Goal: Complete application form

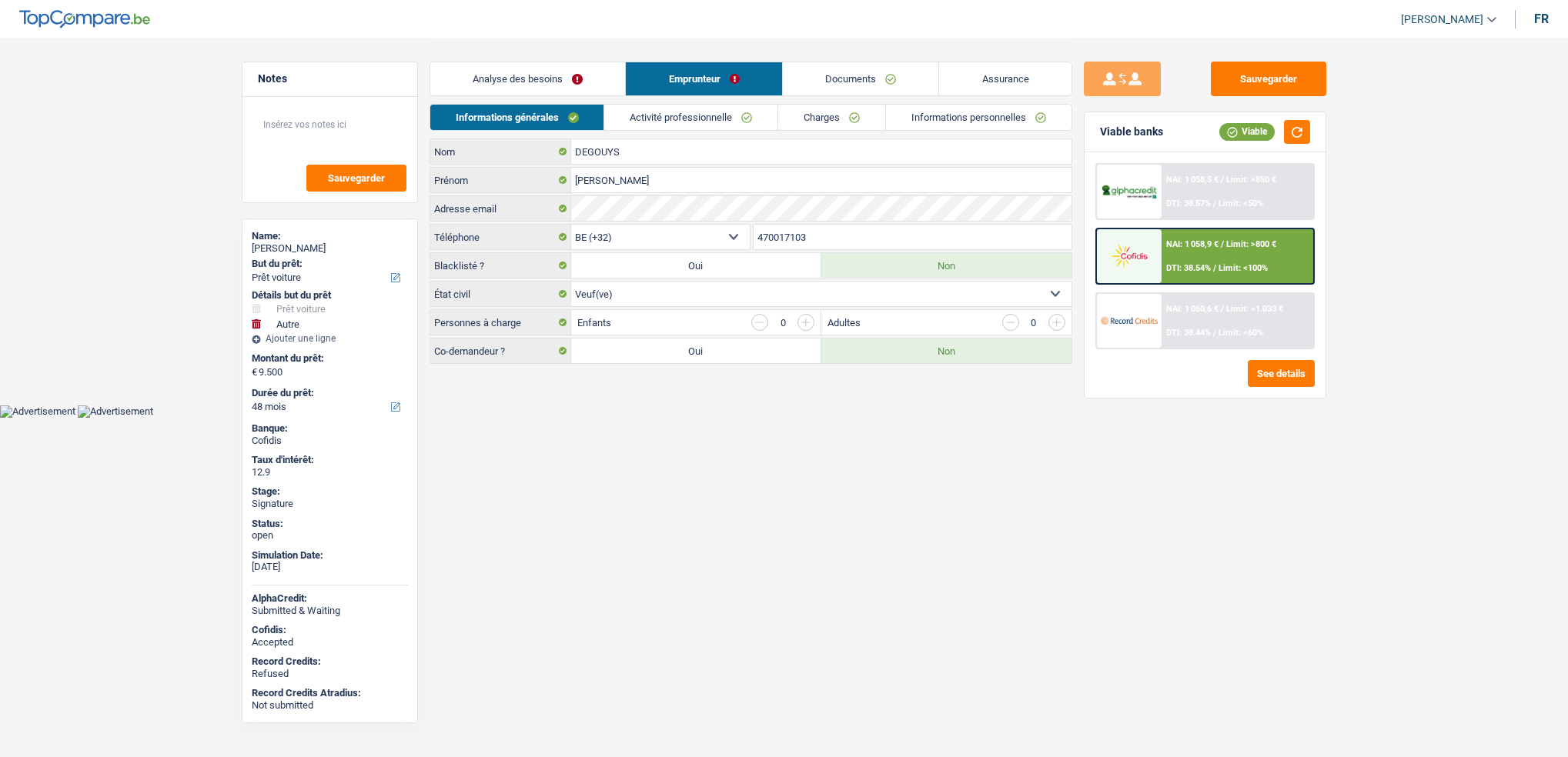
select select "car"
select select "other"
select select "48"
select select "32"
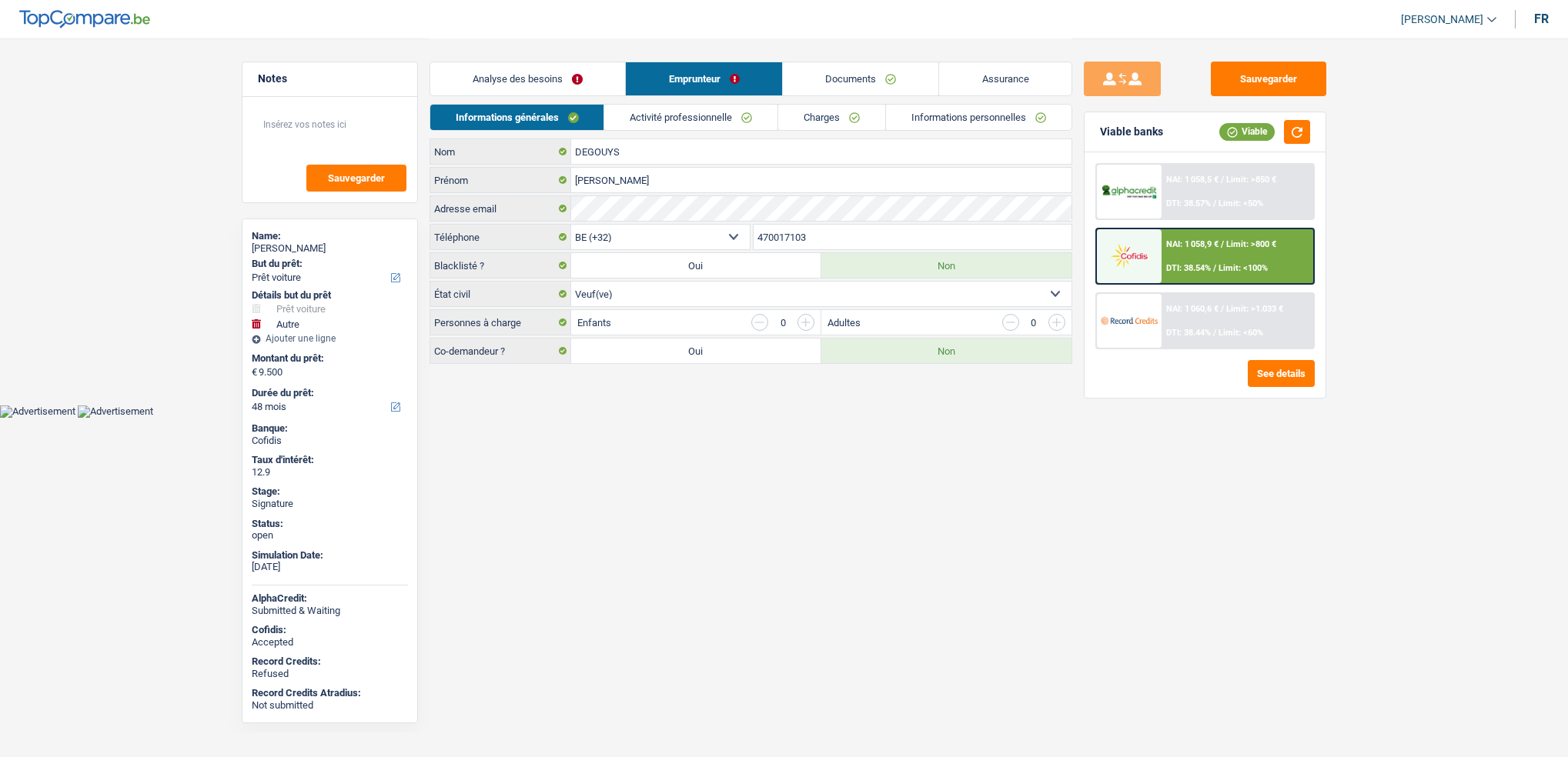
select select "widowed"
select select "rents"
select select "BE"
click at [685, 119] on link "Activité professionnelle" at bounding box center [691, 117] width 173 height 26
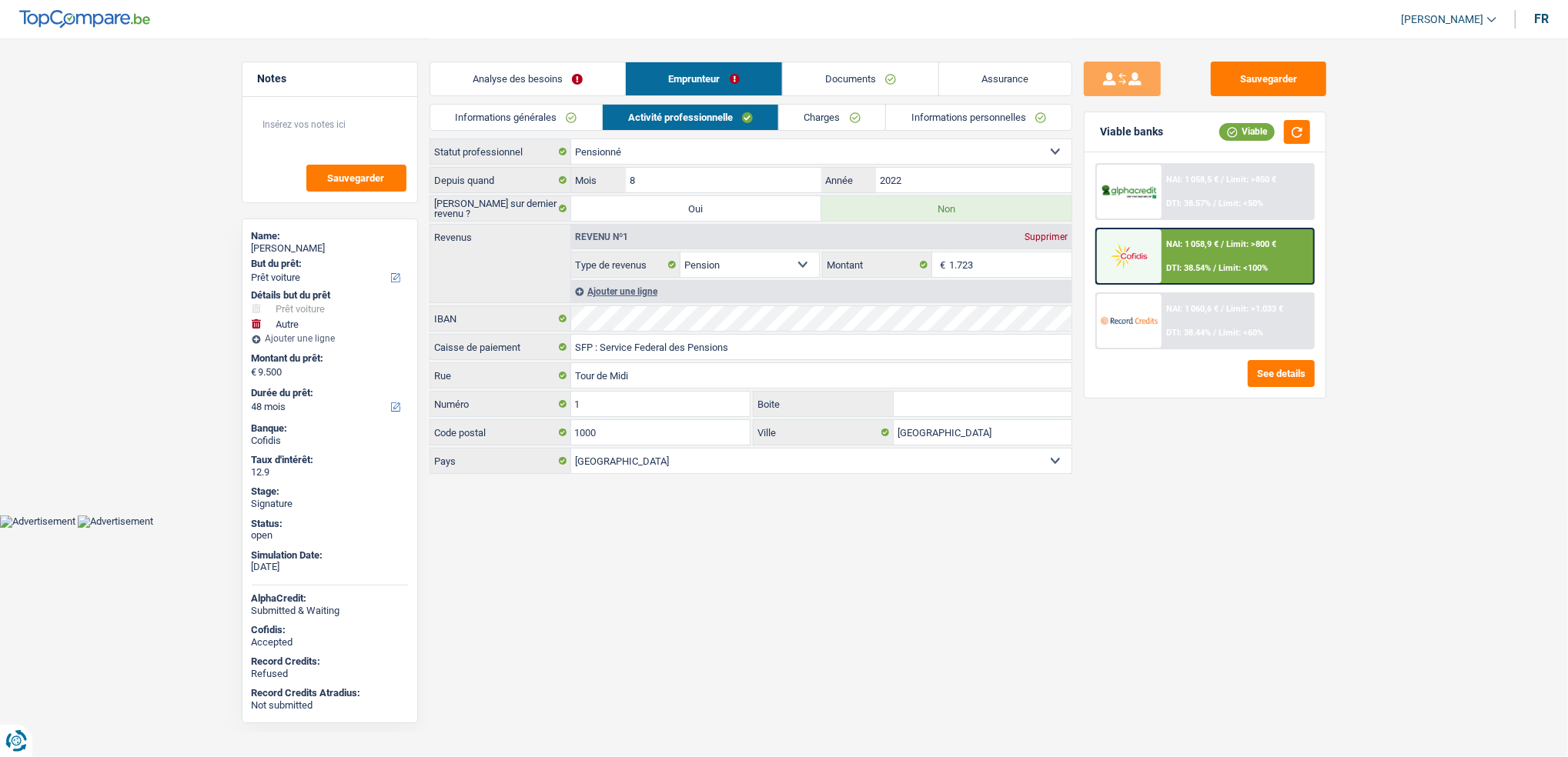
click at [949, 115] on link "Informations personnelles" at bounding box center [979, 117] width 185 height 26
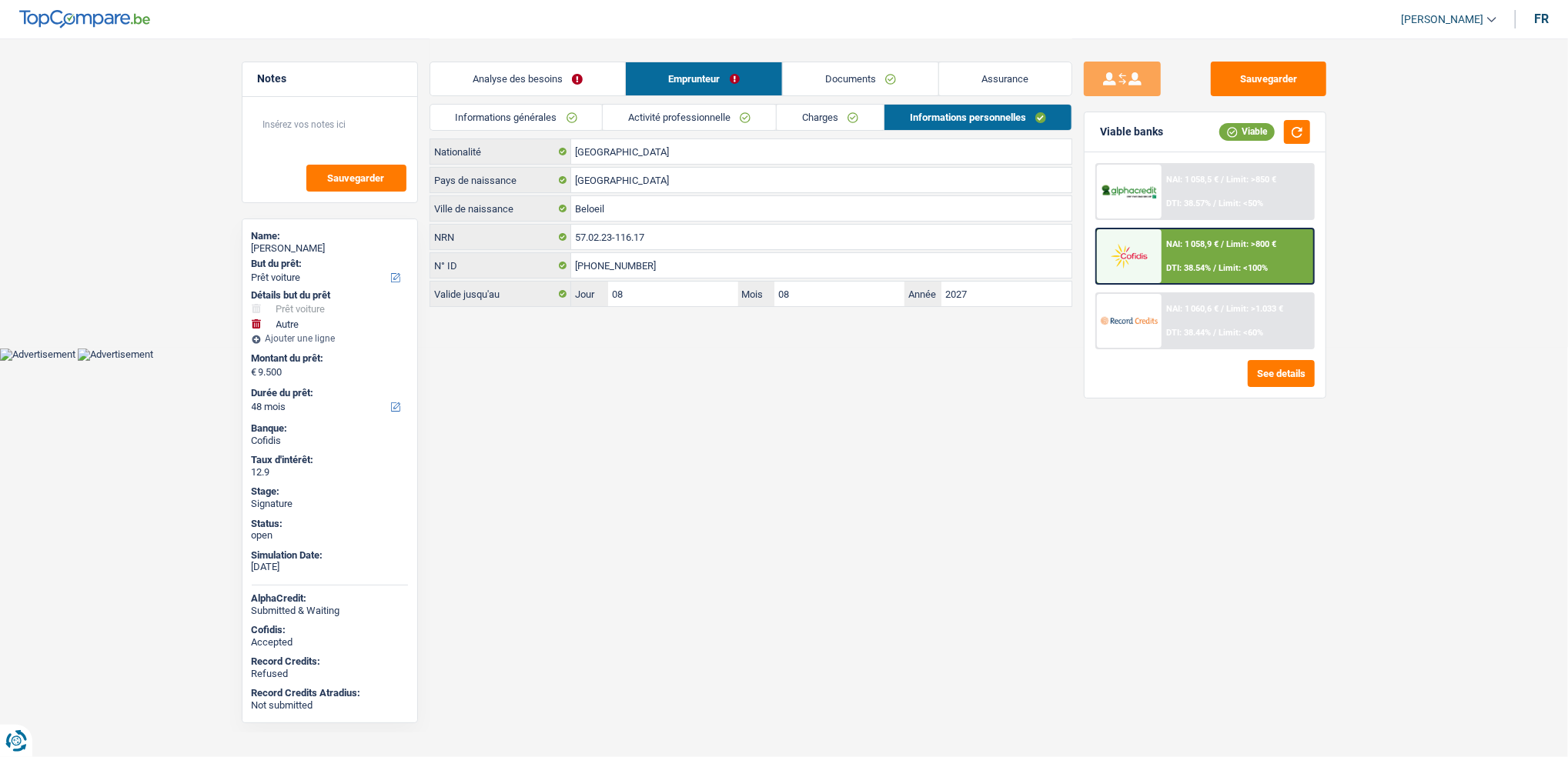
click at [856, 111] on link "Charges" at bounding box center [830, 117] width 107 height 26
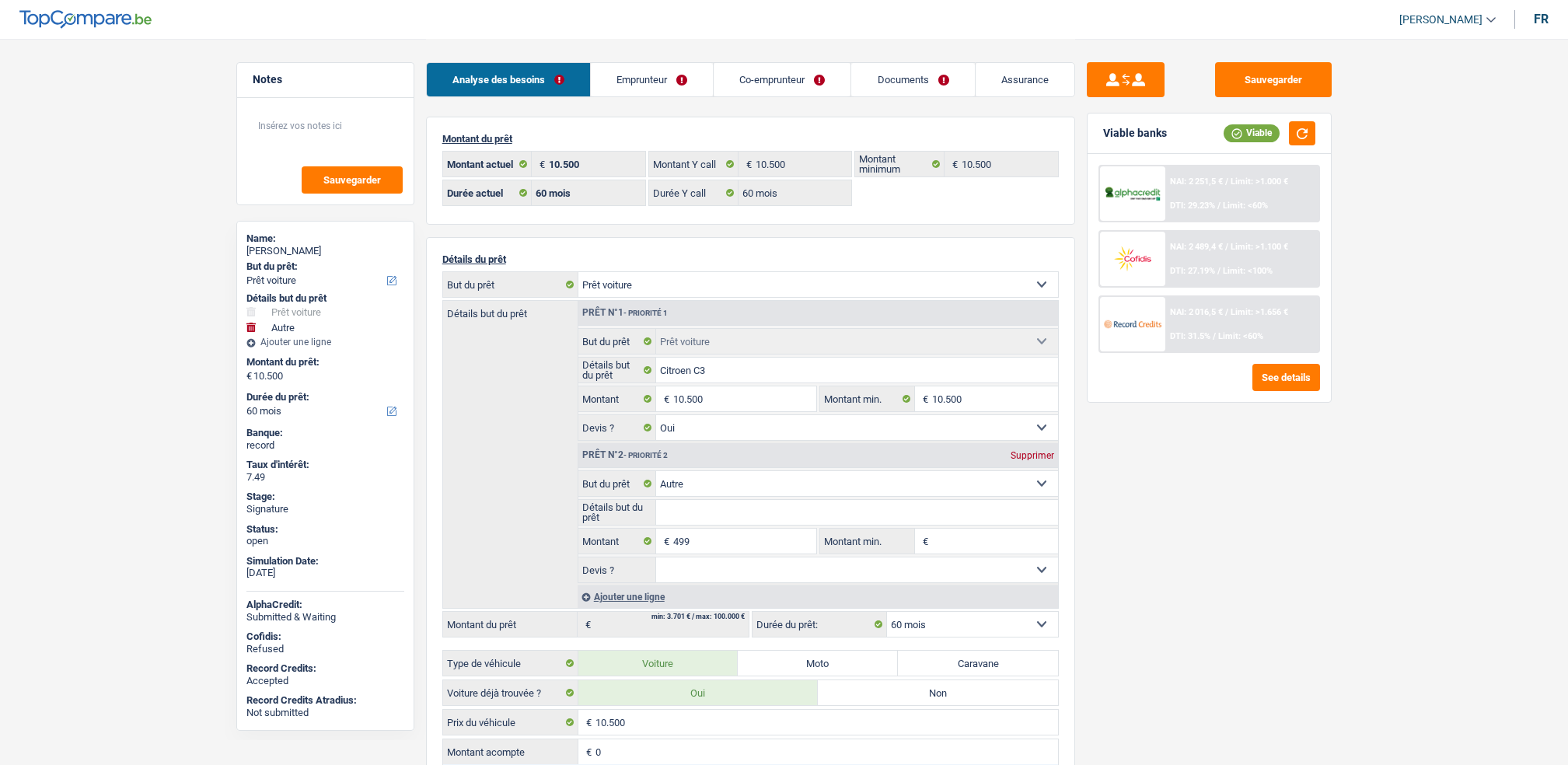
select select "car"
select select "other"
select select "60"
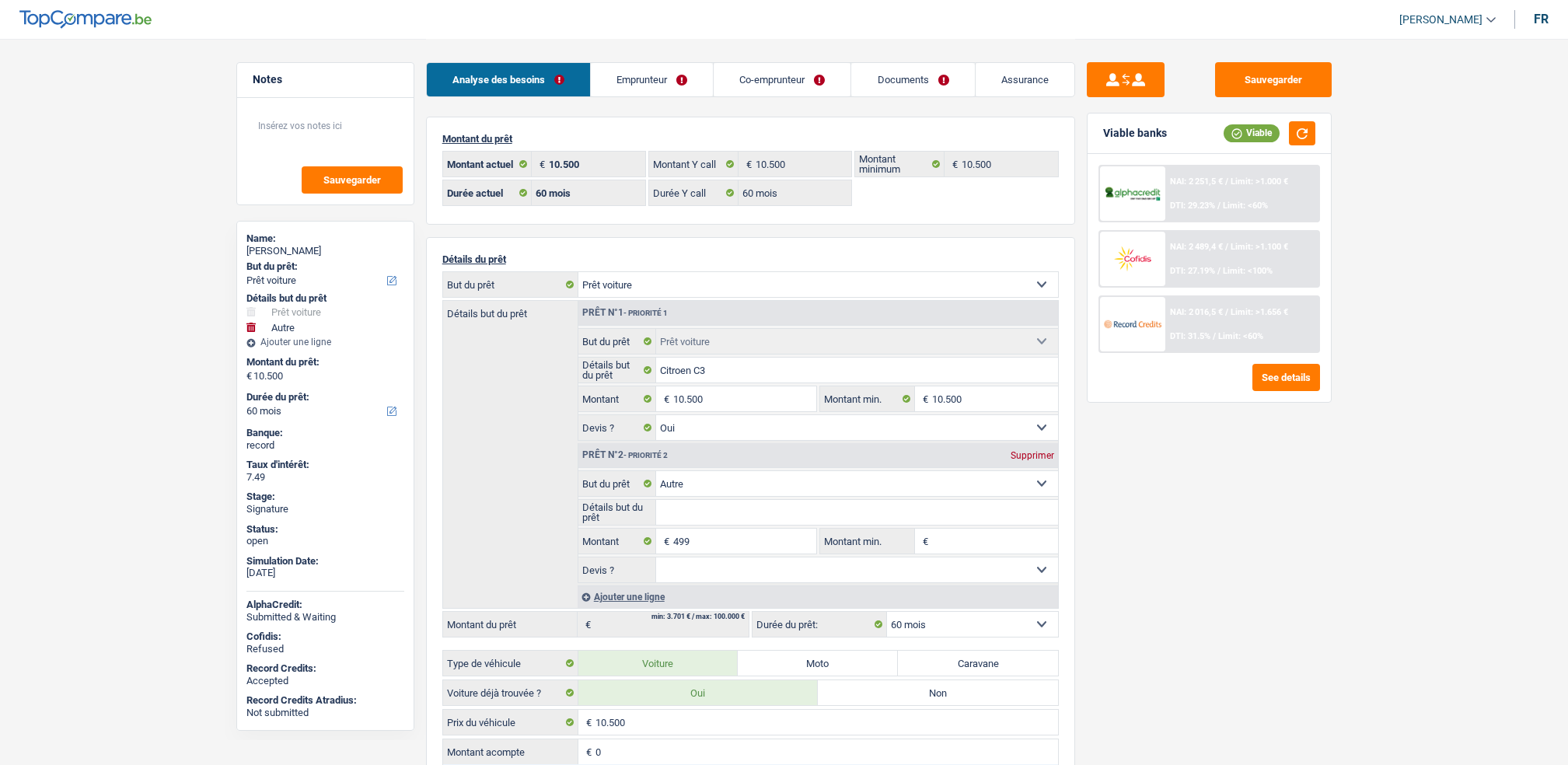
select select "60"
select select "car"
select select "yes"
select select "other"
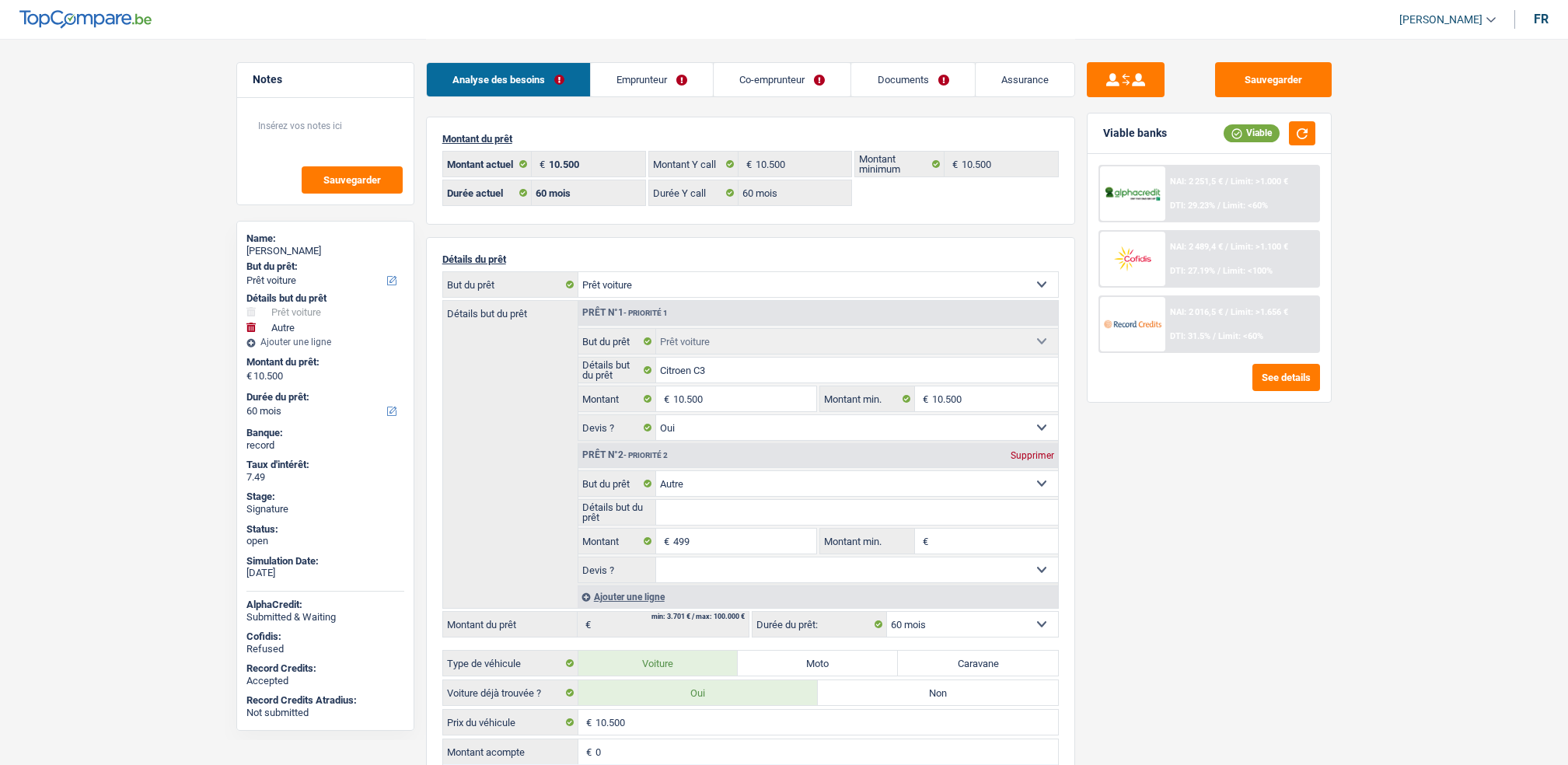
select select "60"
select select "32"
click at [663, 88] on link "Emprunteur" at bounding box center [652, 80] width 122 height 34
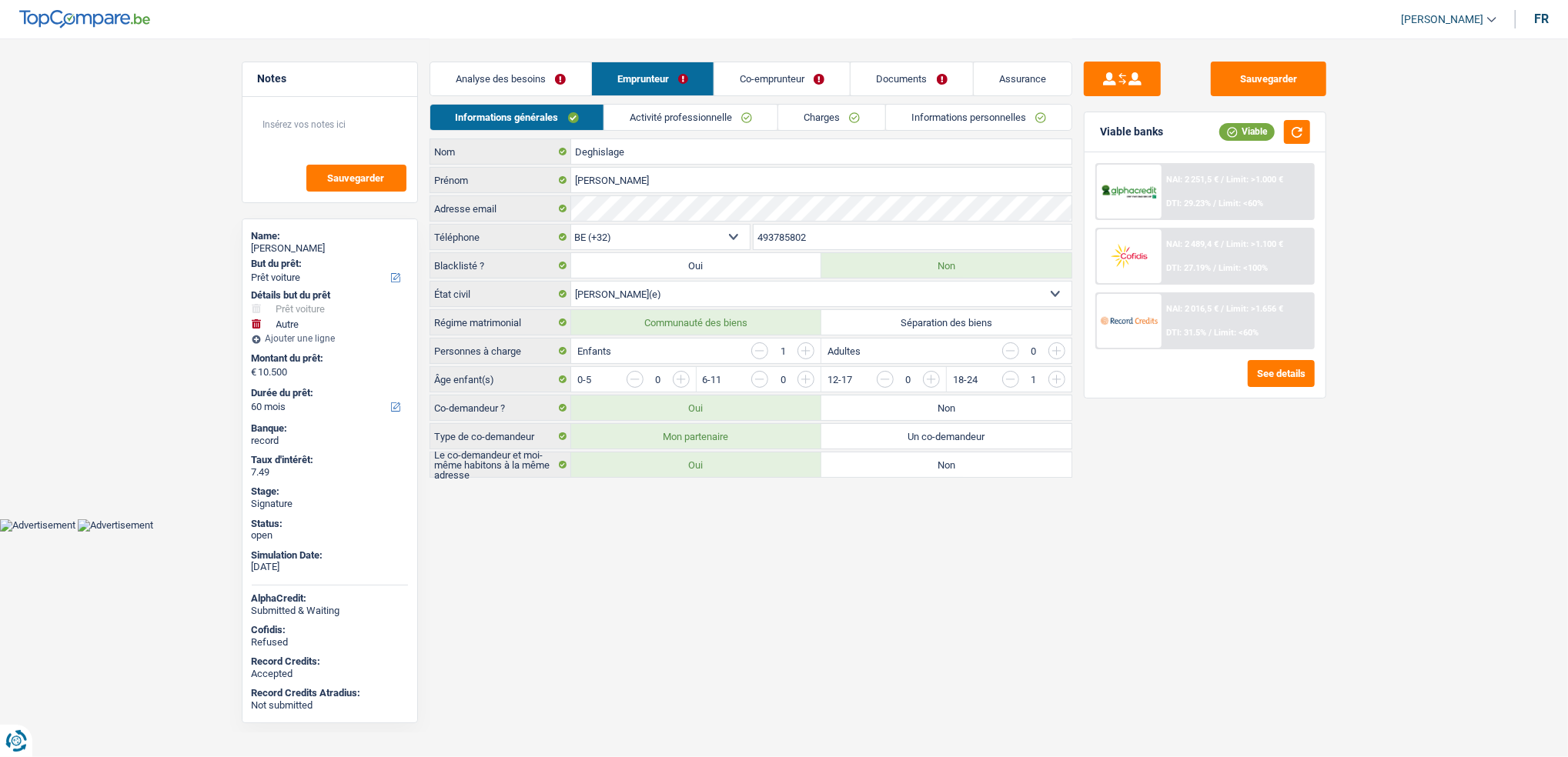
click at [675, 121] on link "Activité professionnelle" at bounding box center [691, 117] width 173 height 26
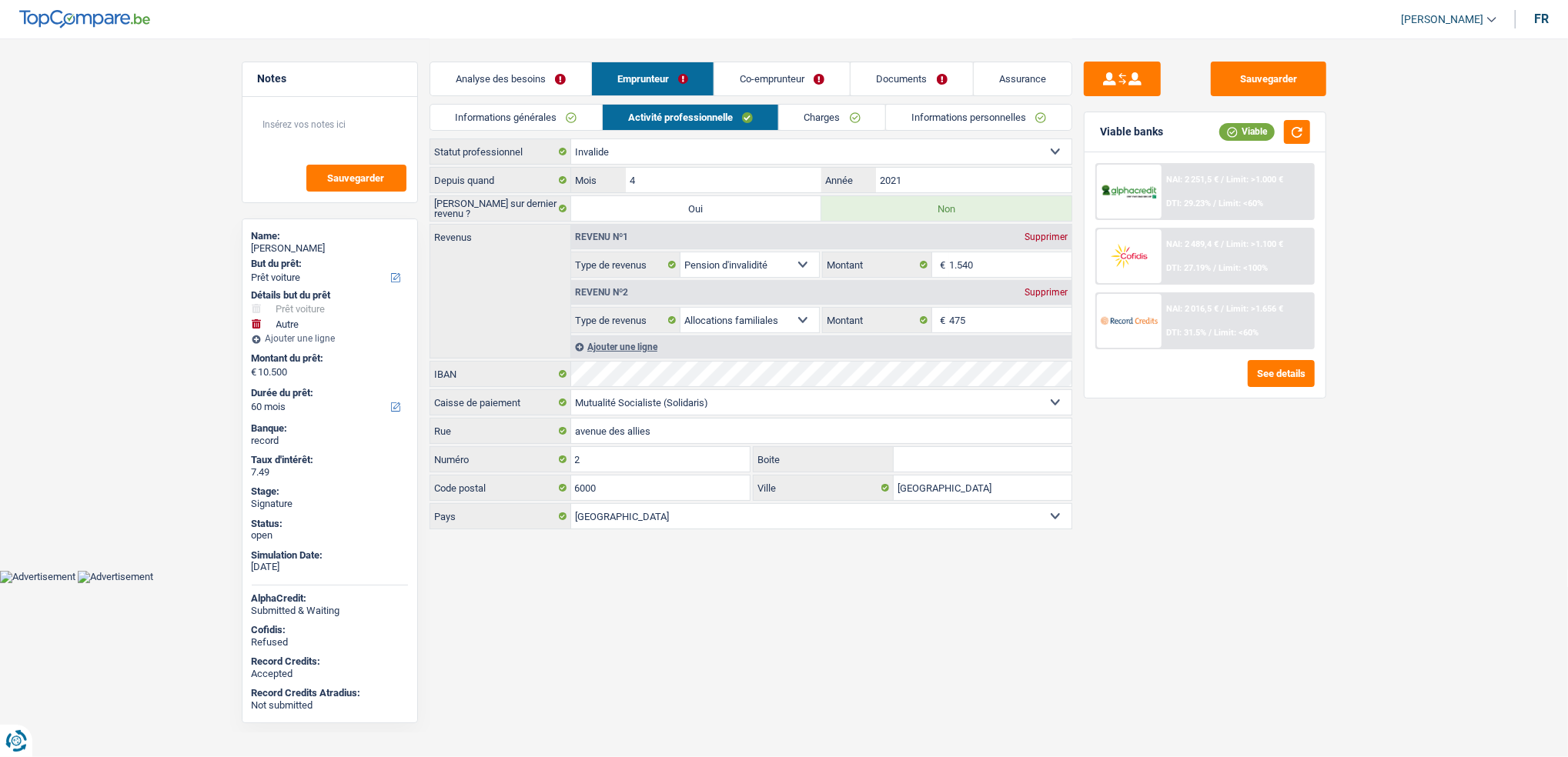
click at [752, 89] on link "Co-emprunteur" at bounding box center [782, 79] width 136 height 33
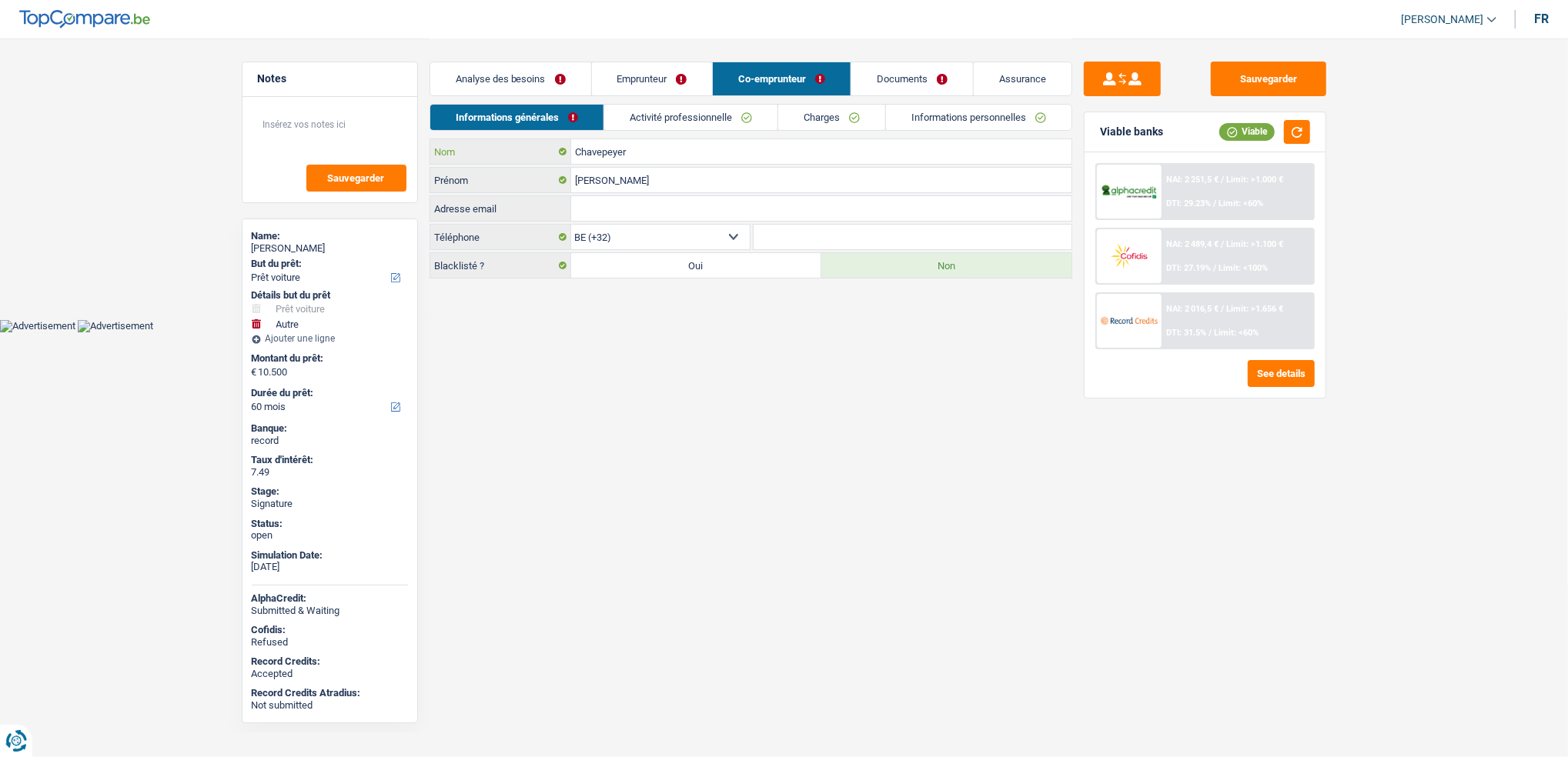
click at [684, 143] on input "Chavepeyer" at bounding box center [821, 152] width 500 height 25
click at [665, 93] on link "Emprunteur" at bounding box center [652, 79] width 121 height 33
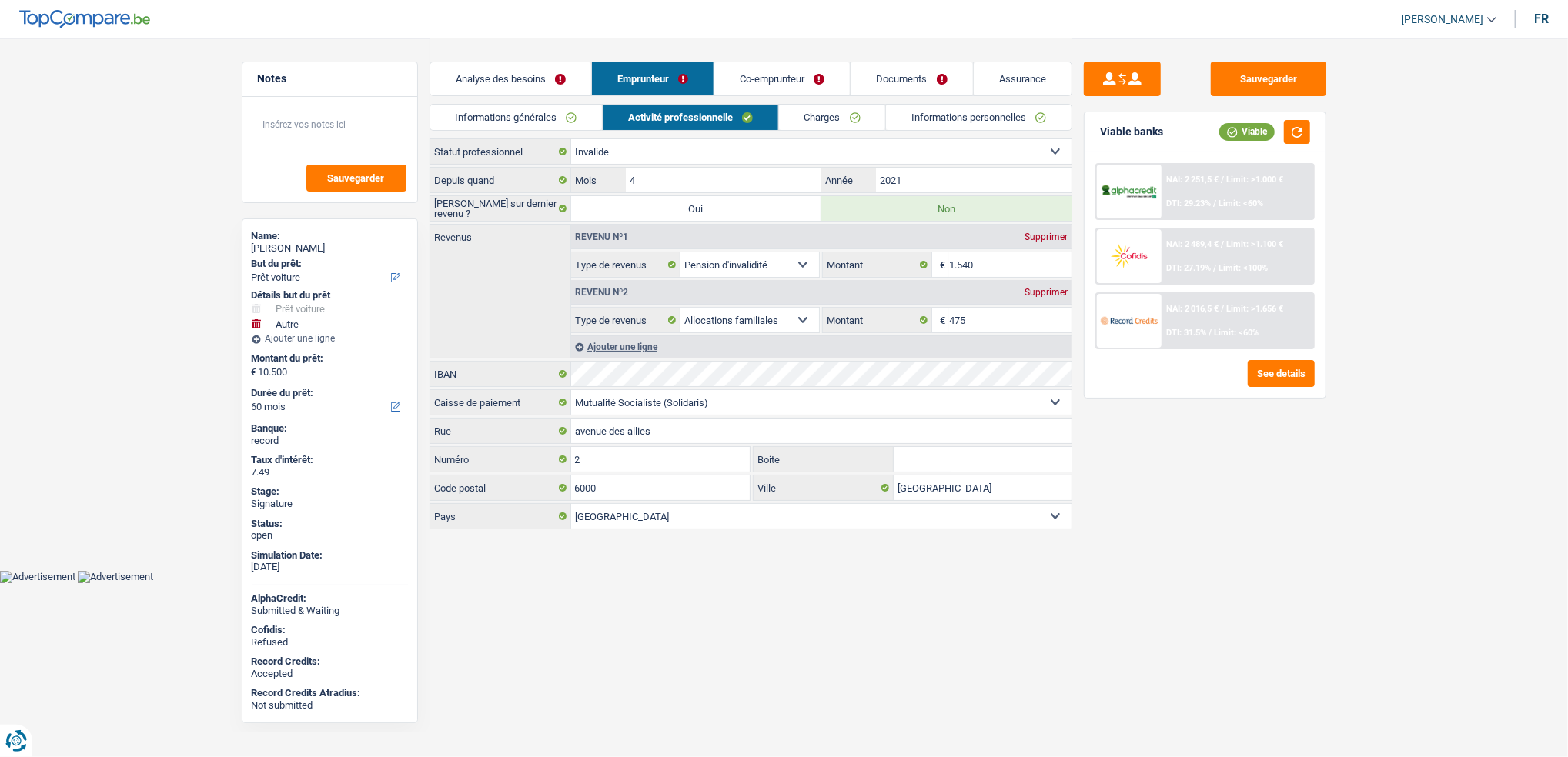
click at [545, 119] on link "Informations générales" at bounding box center [515, 117] width 172 height 26
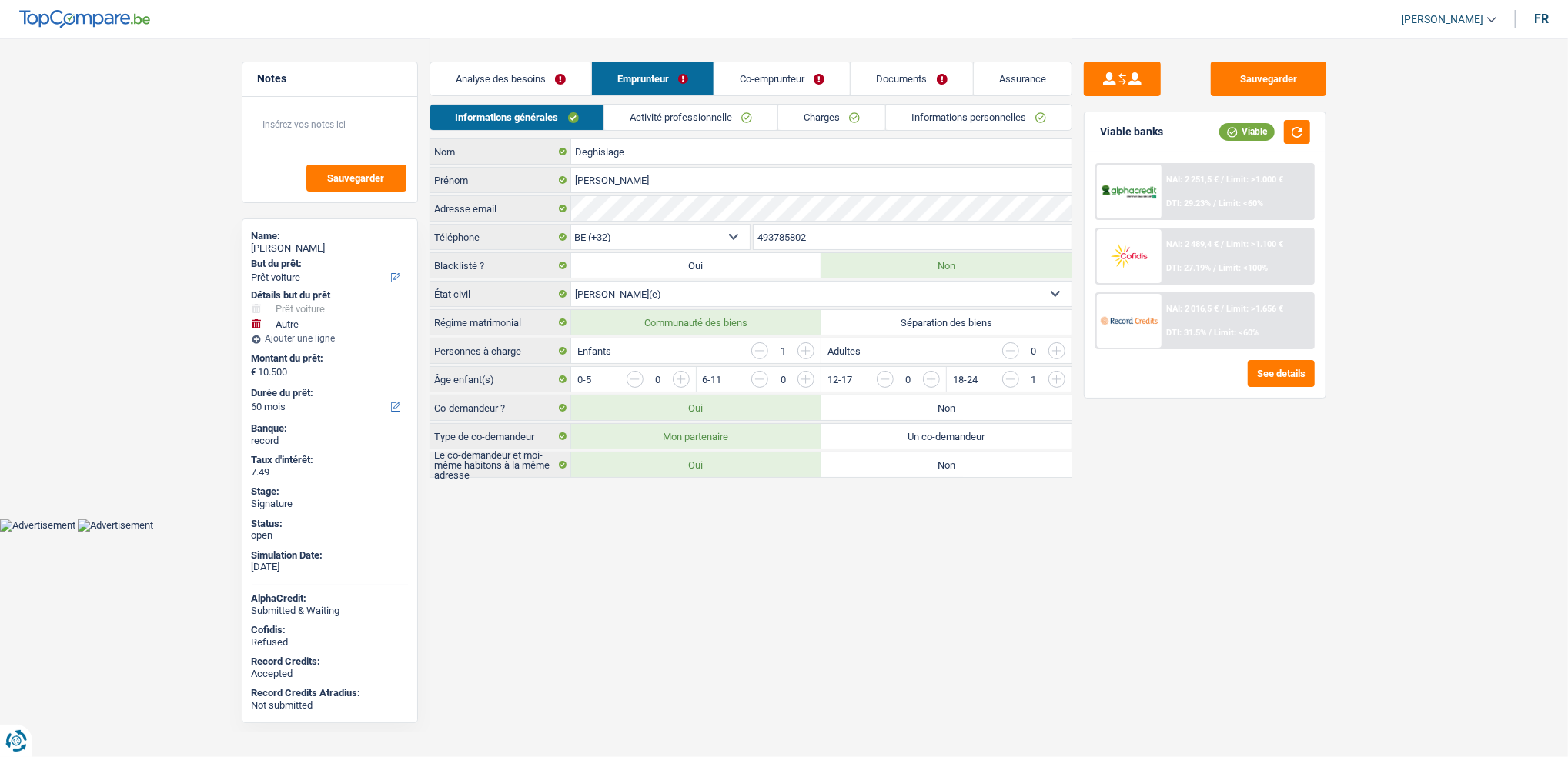
drag, startPoint x: 816, startPoint y: 78, endPoint x: 663, endPoint y: 138, distance: 164.3
click at [815, 78] on link "Co-emprunteur" at bounding box center [782, 79] width 136 height 33
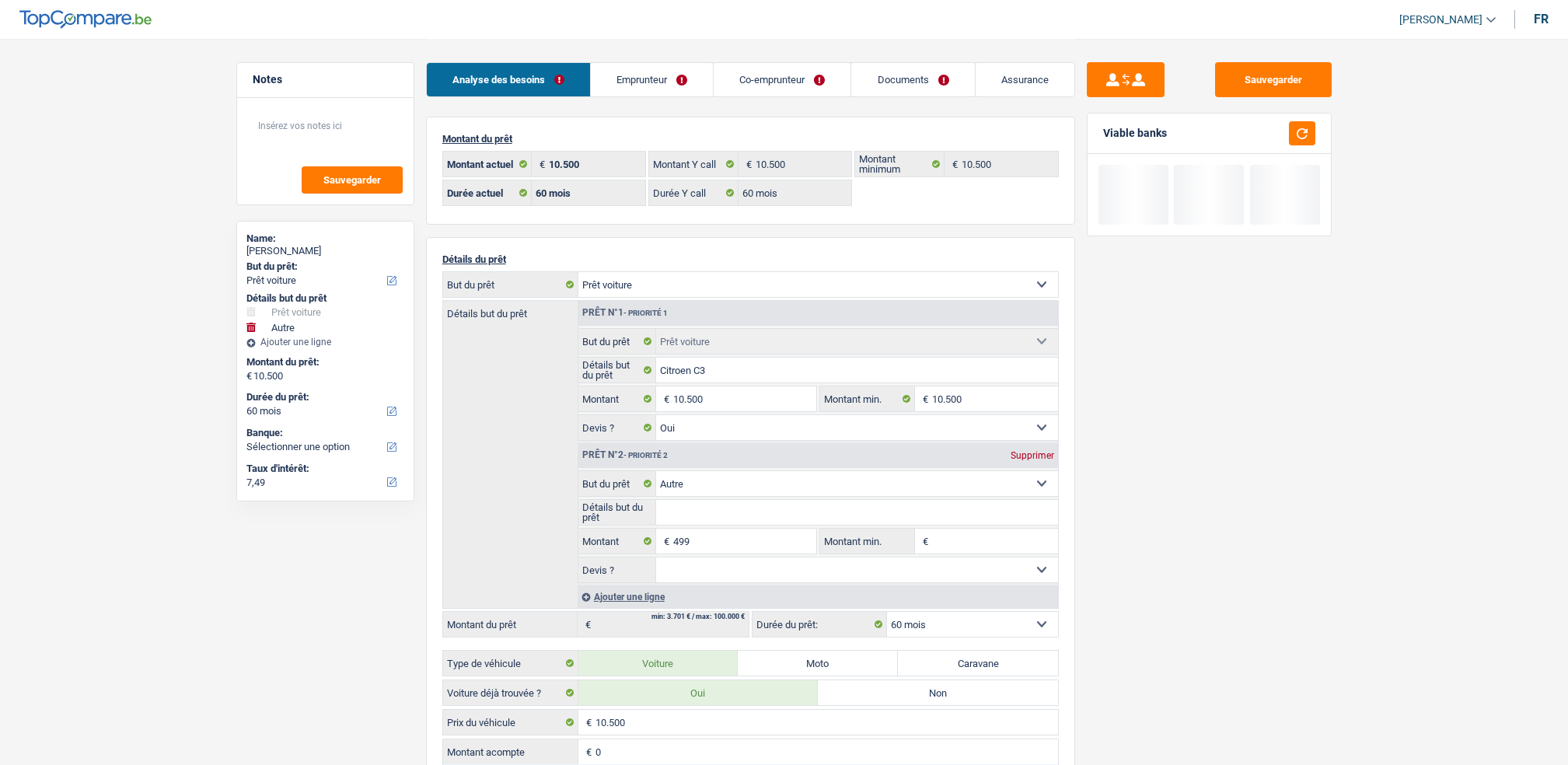
select select "car"
select select "other"
select select "60"
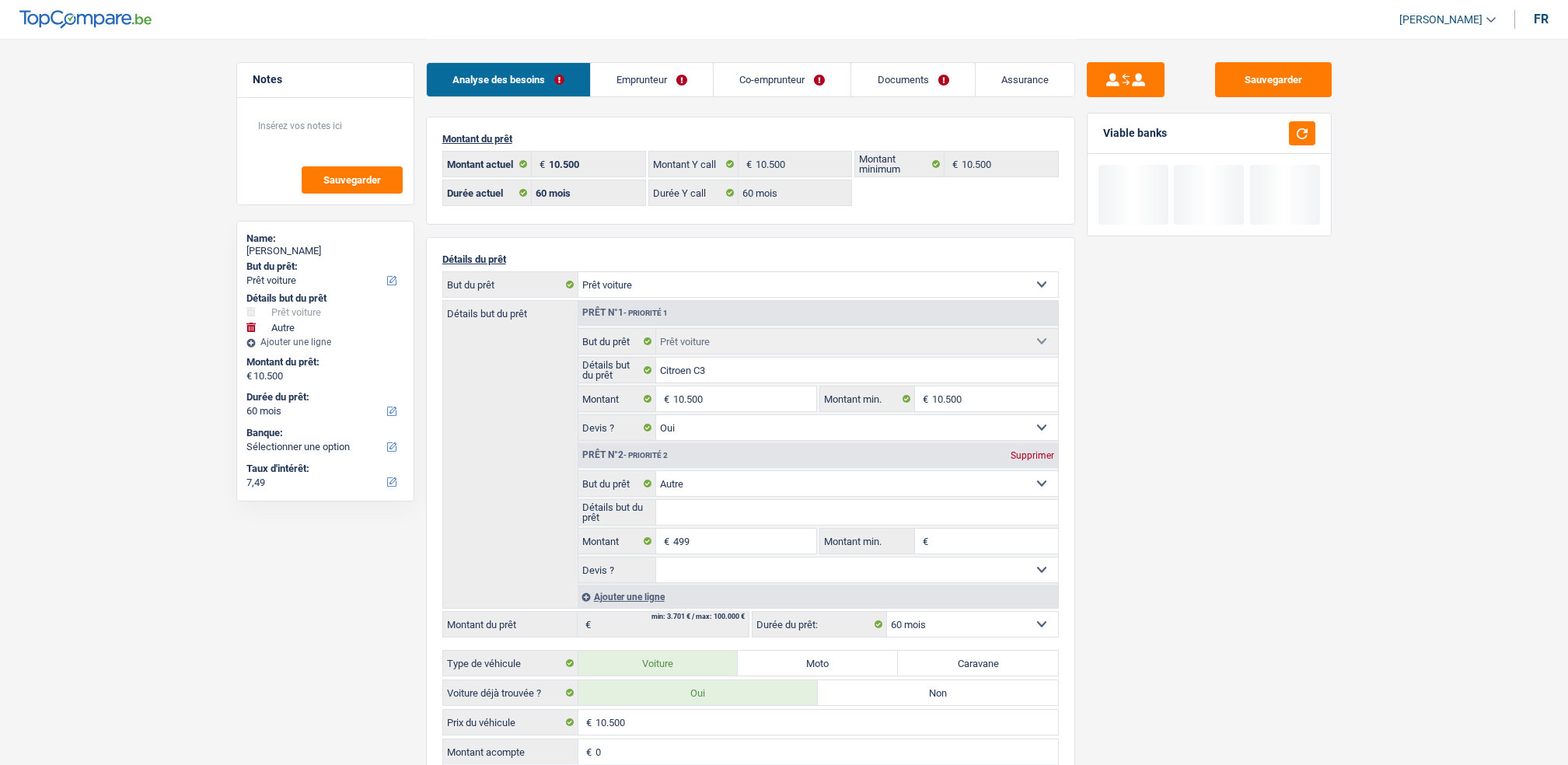
select select "60"
select select "car"
select select "yes"
select select "other"
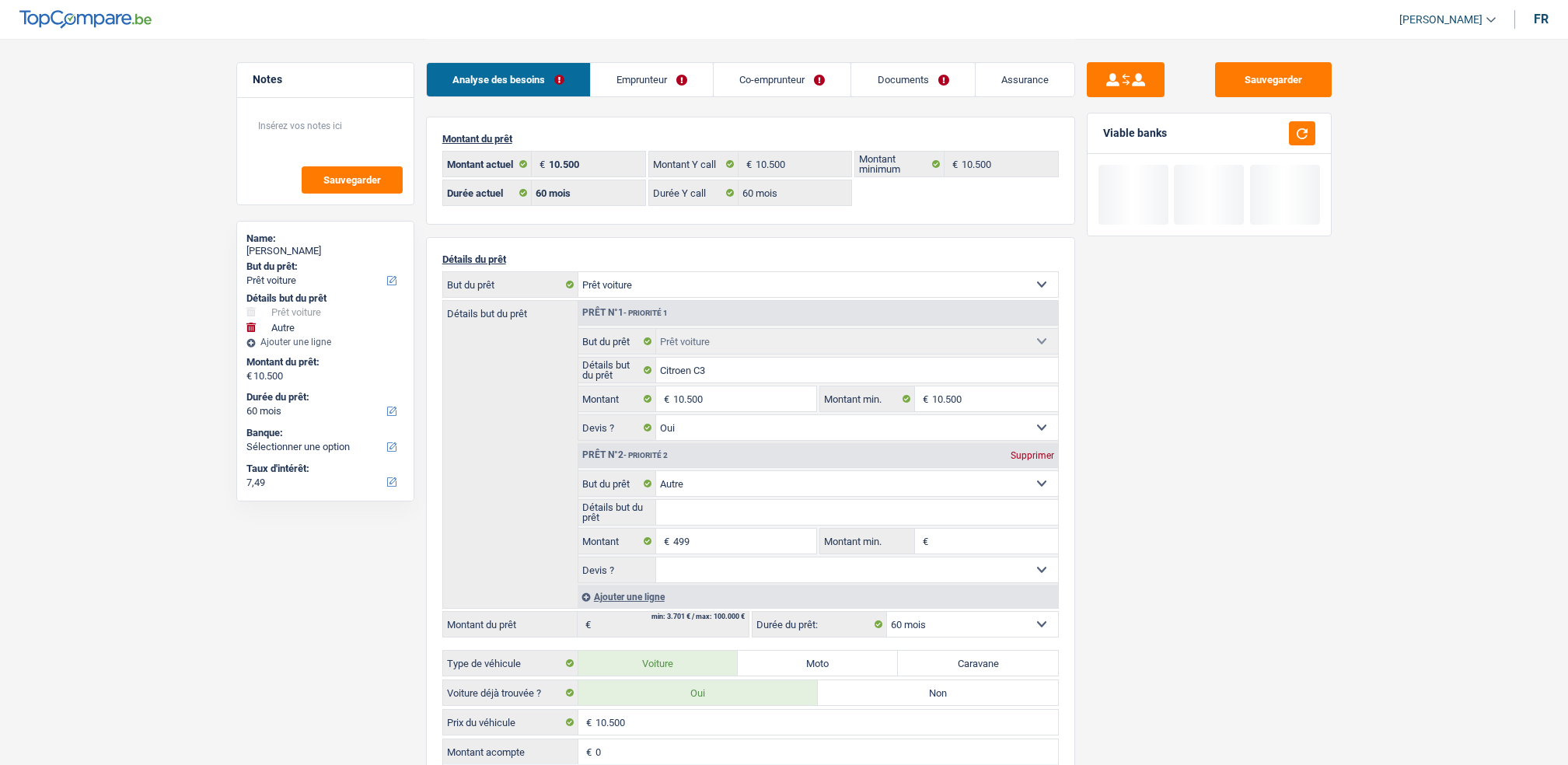
select select "60"
select select "32"
click at [737, 86] on link "Co-emprunteur" at bounding box center [782, 80] width 137 height 34
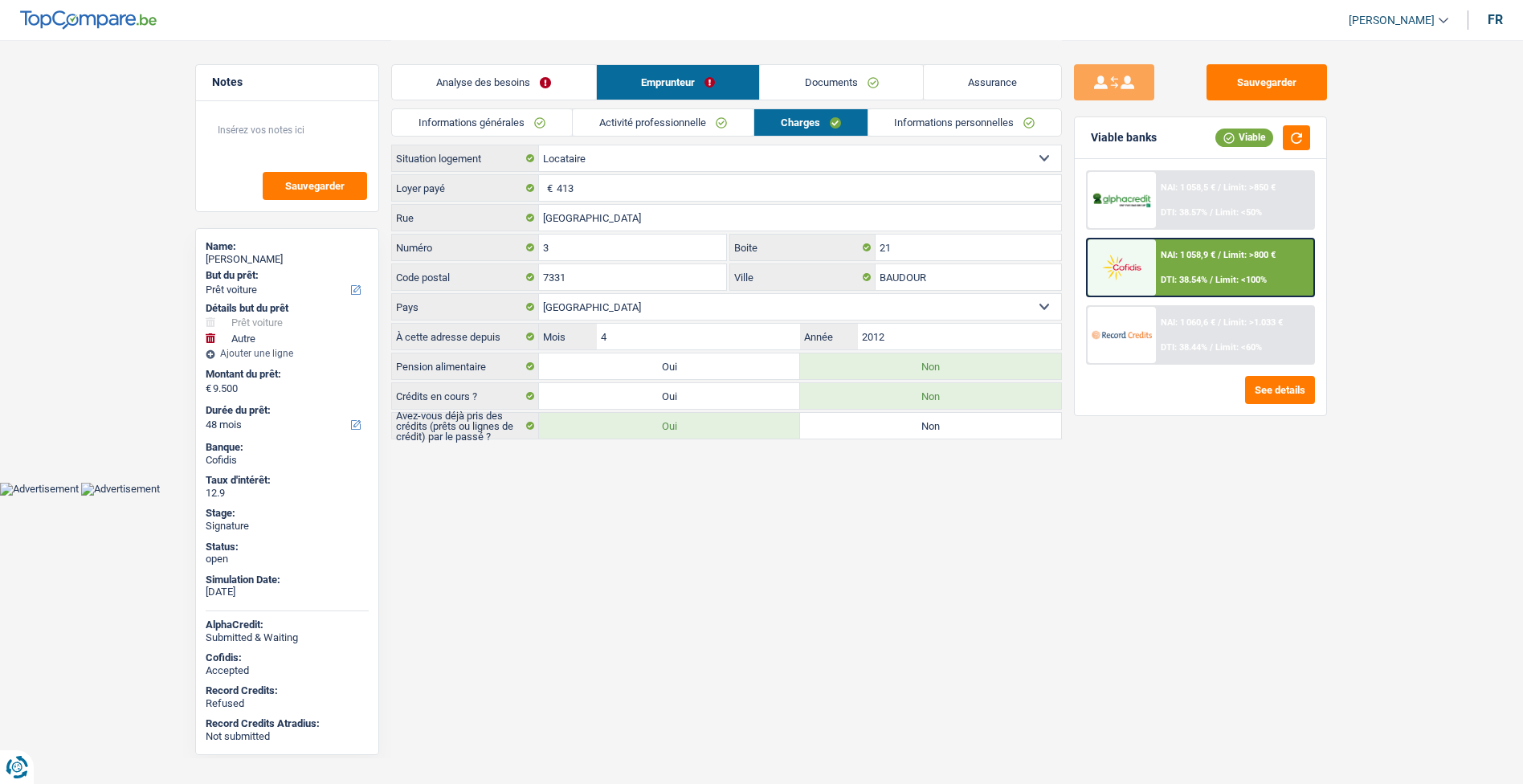
select select "car"
select select "other"
select select "48"
select select "rents"
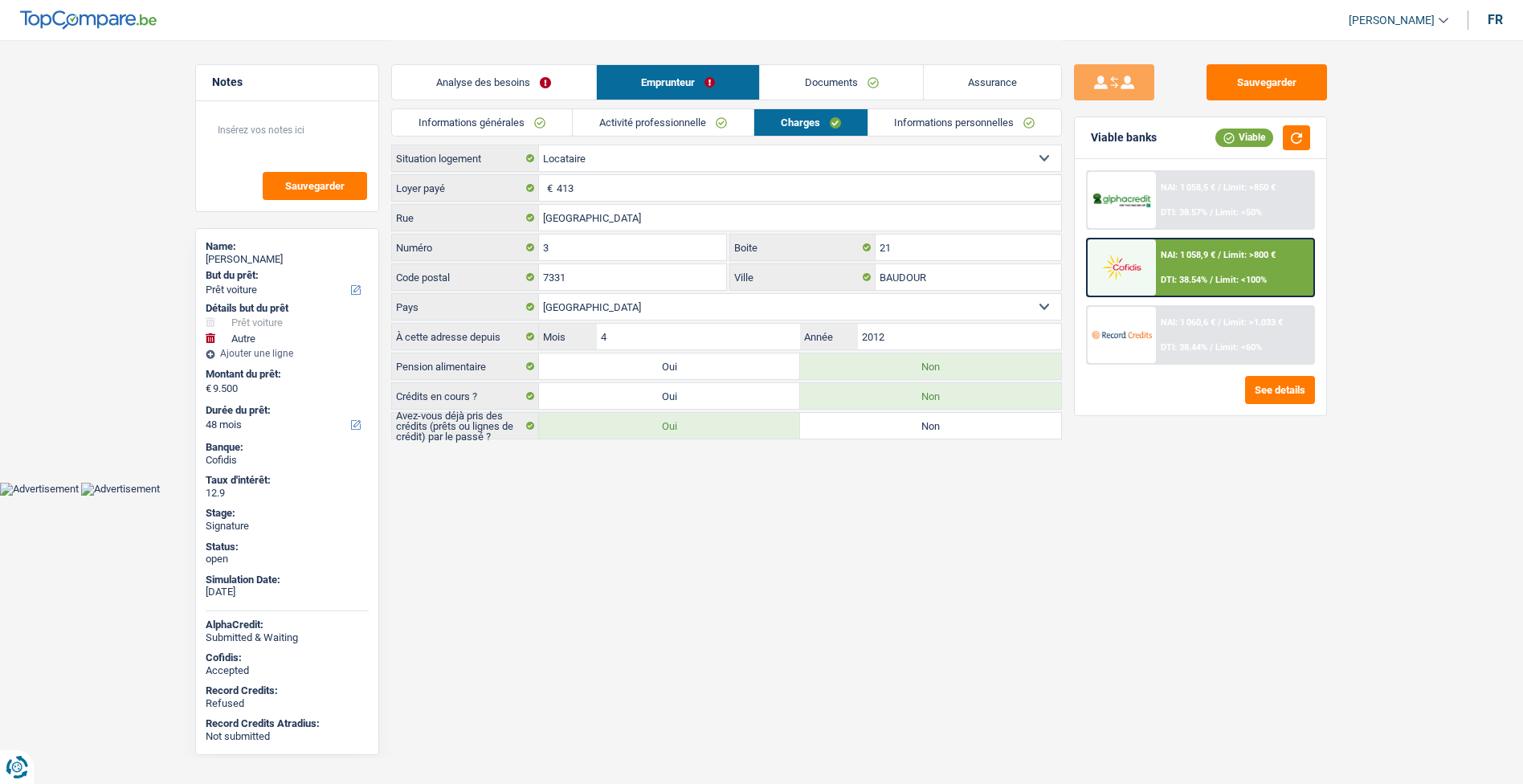
select select "BE"
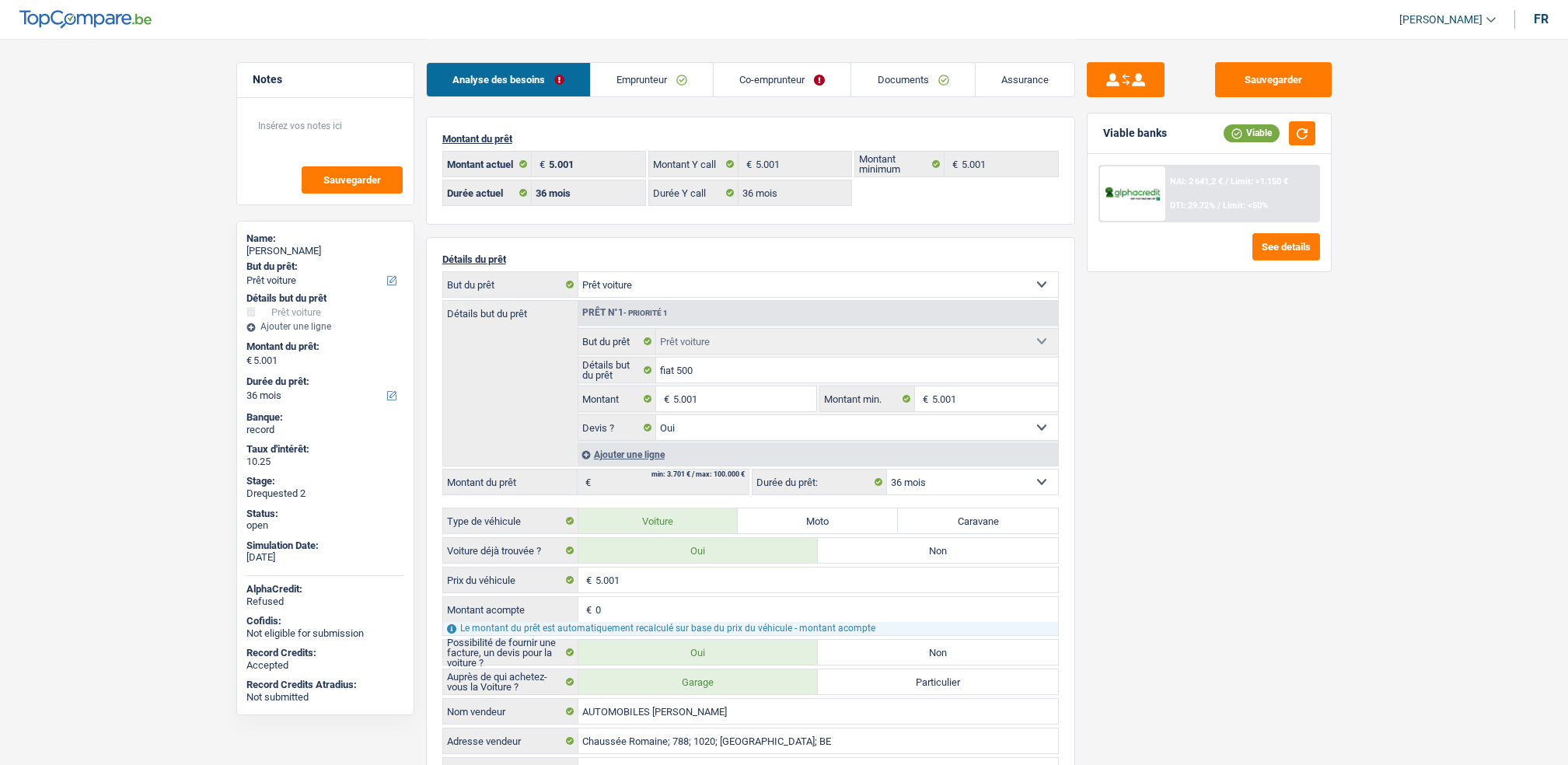
select select "car"
select select "36"
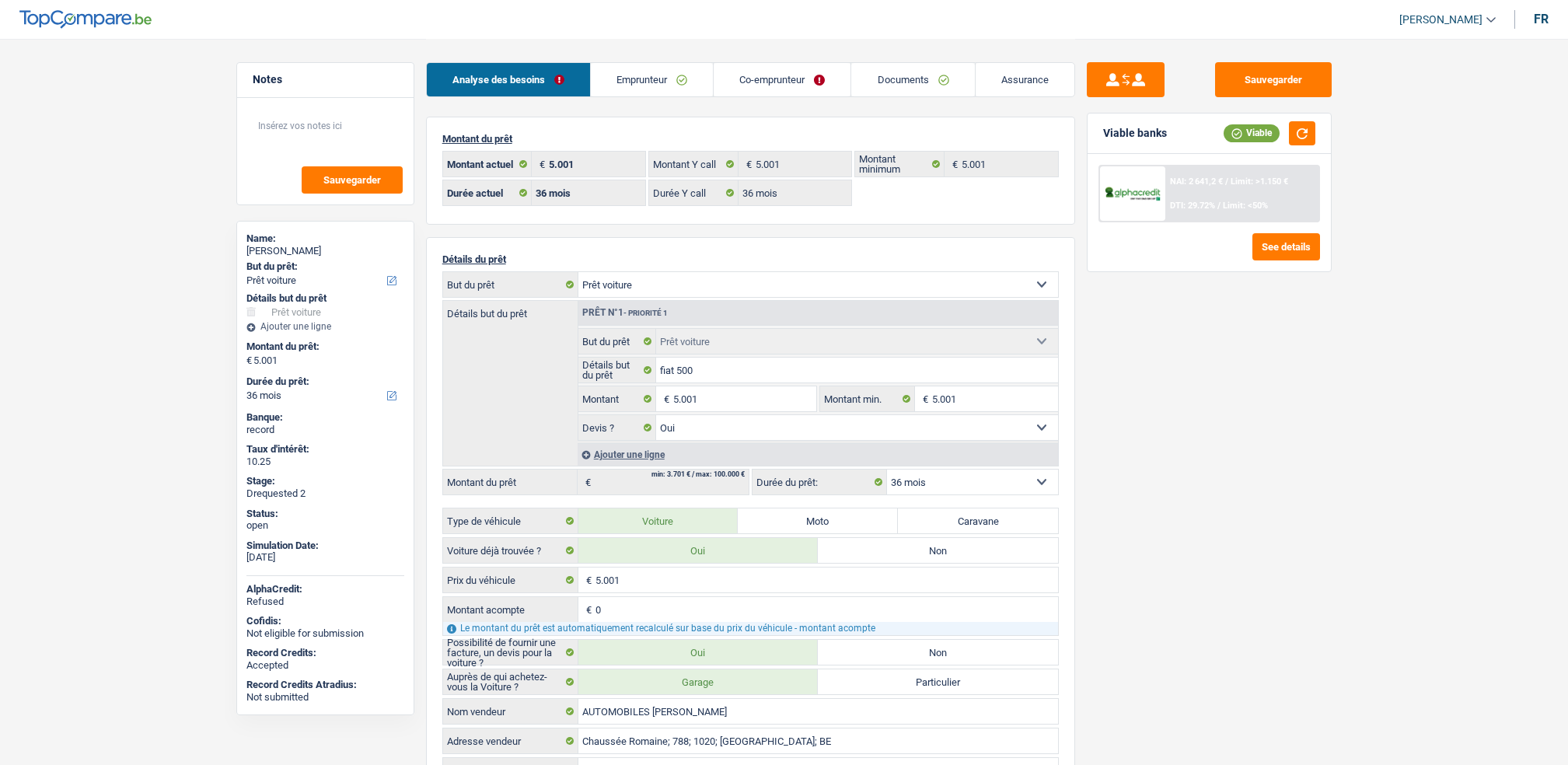
select select "car"
select select "yes"
select select "36"
select select "worker"
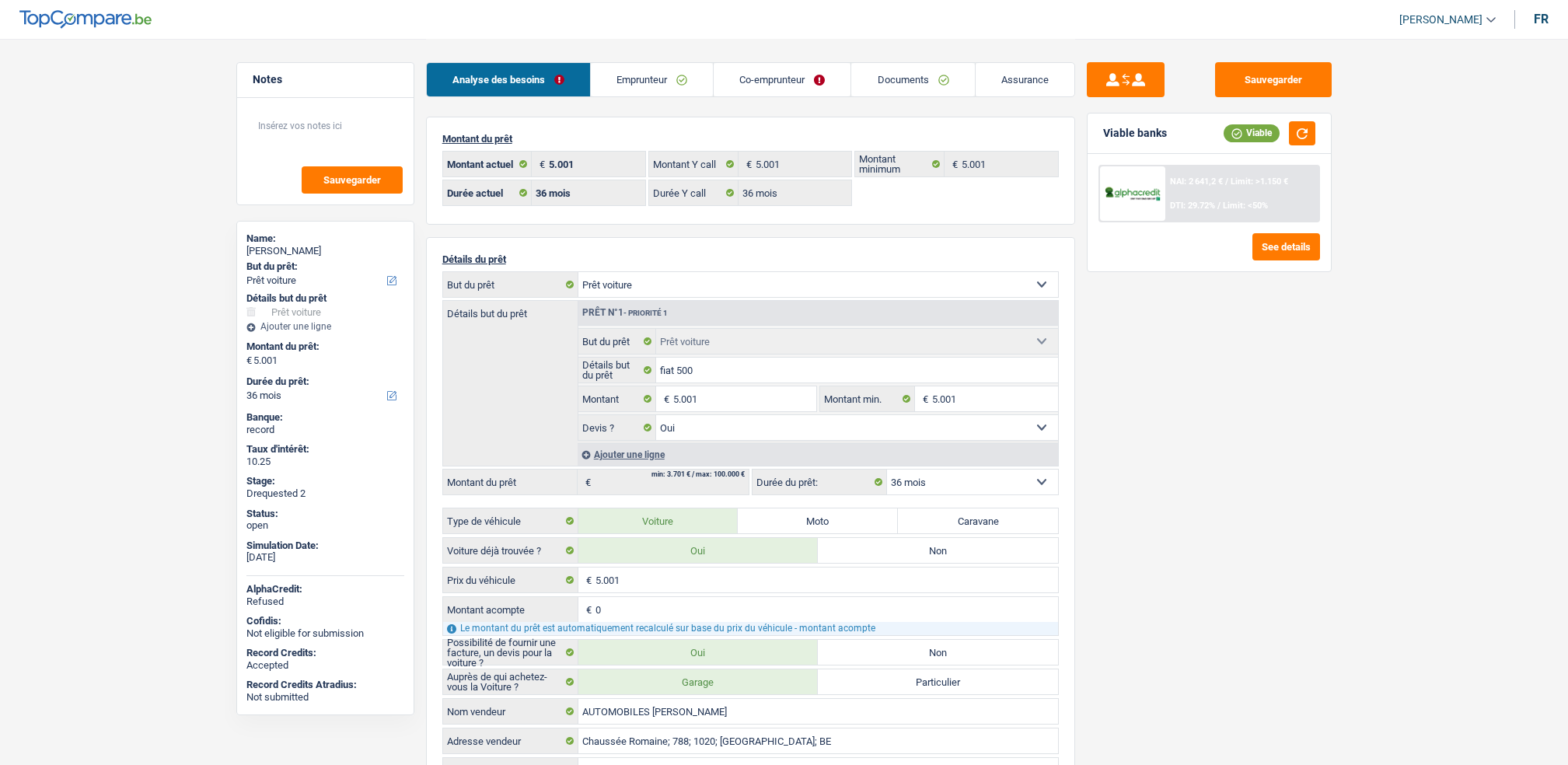
select select "netSalary"
select select "BE"
click at [654, 96] on link "Emprunteur" at bounding box center [652, 80] width 122 height 34
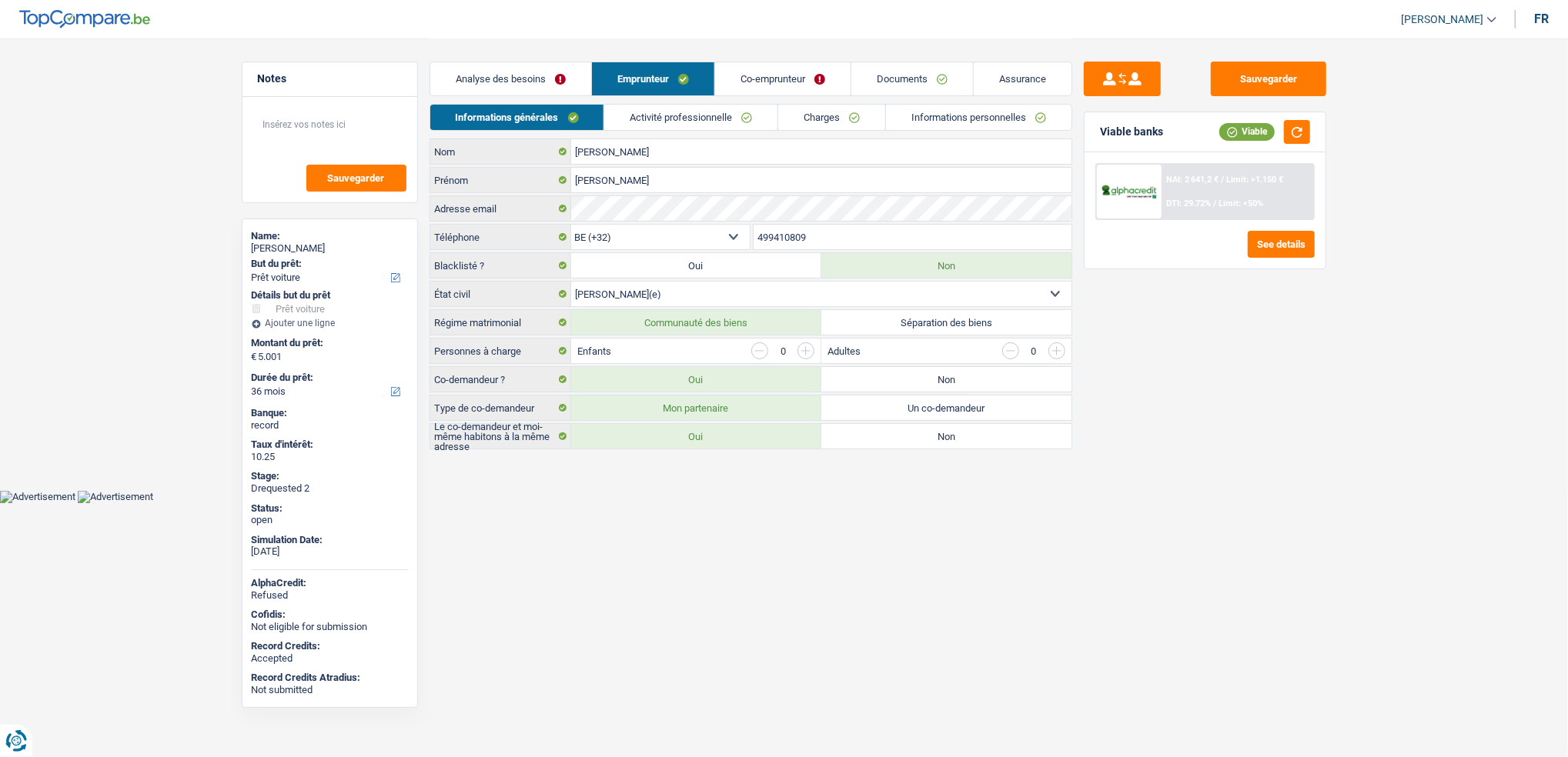
click at [669, 112] on link "Activité professionnelle" at bounding box center [691, 117] width 173 height 26
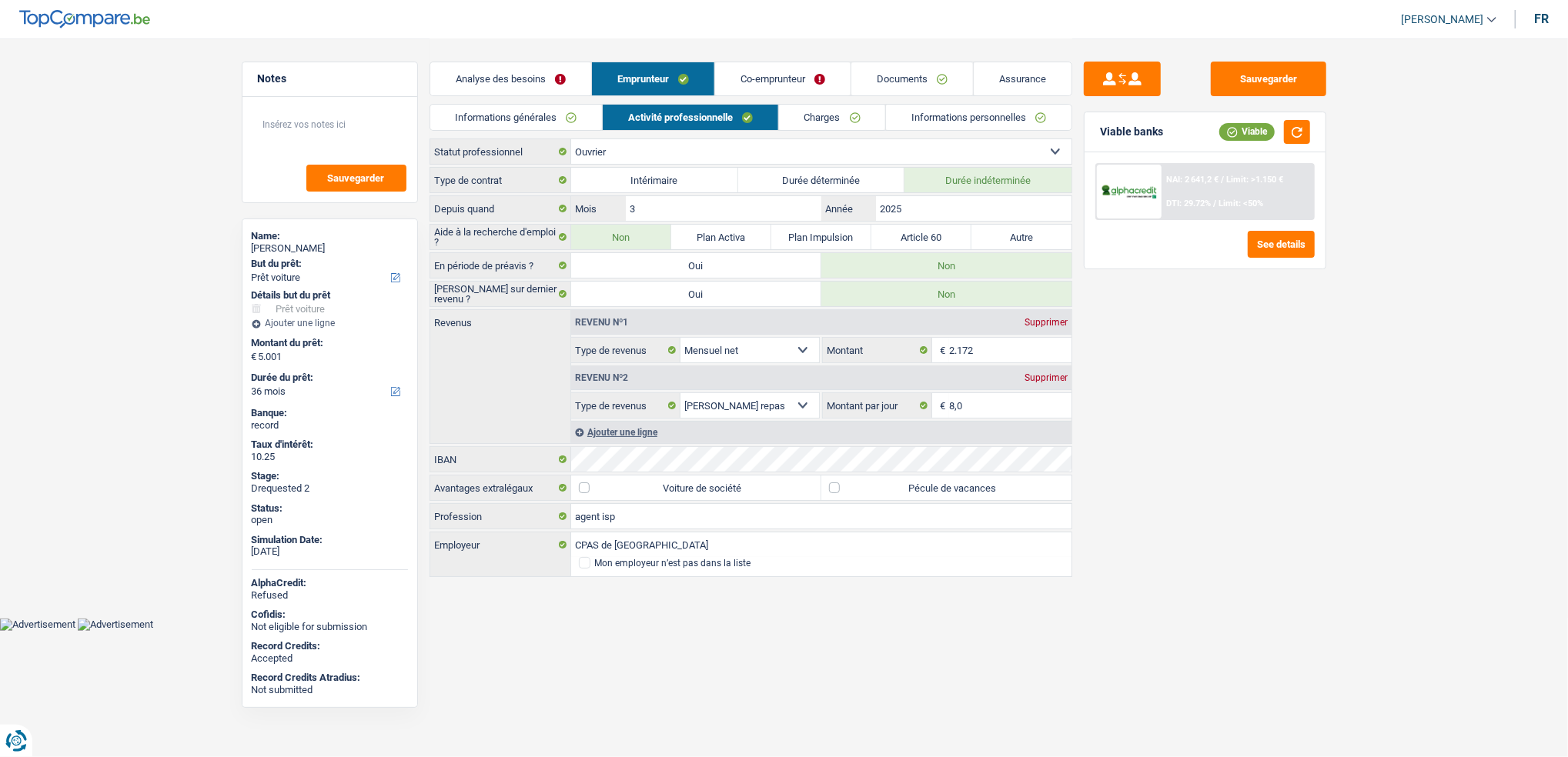
click at [790, 81] on link "Co-emprunteur" at bounding box center [782, 79] width 136 height 33
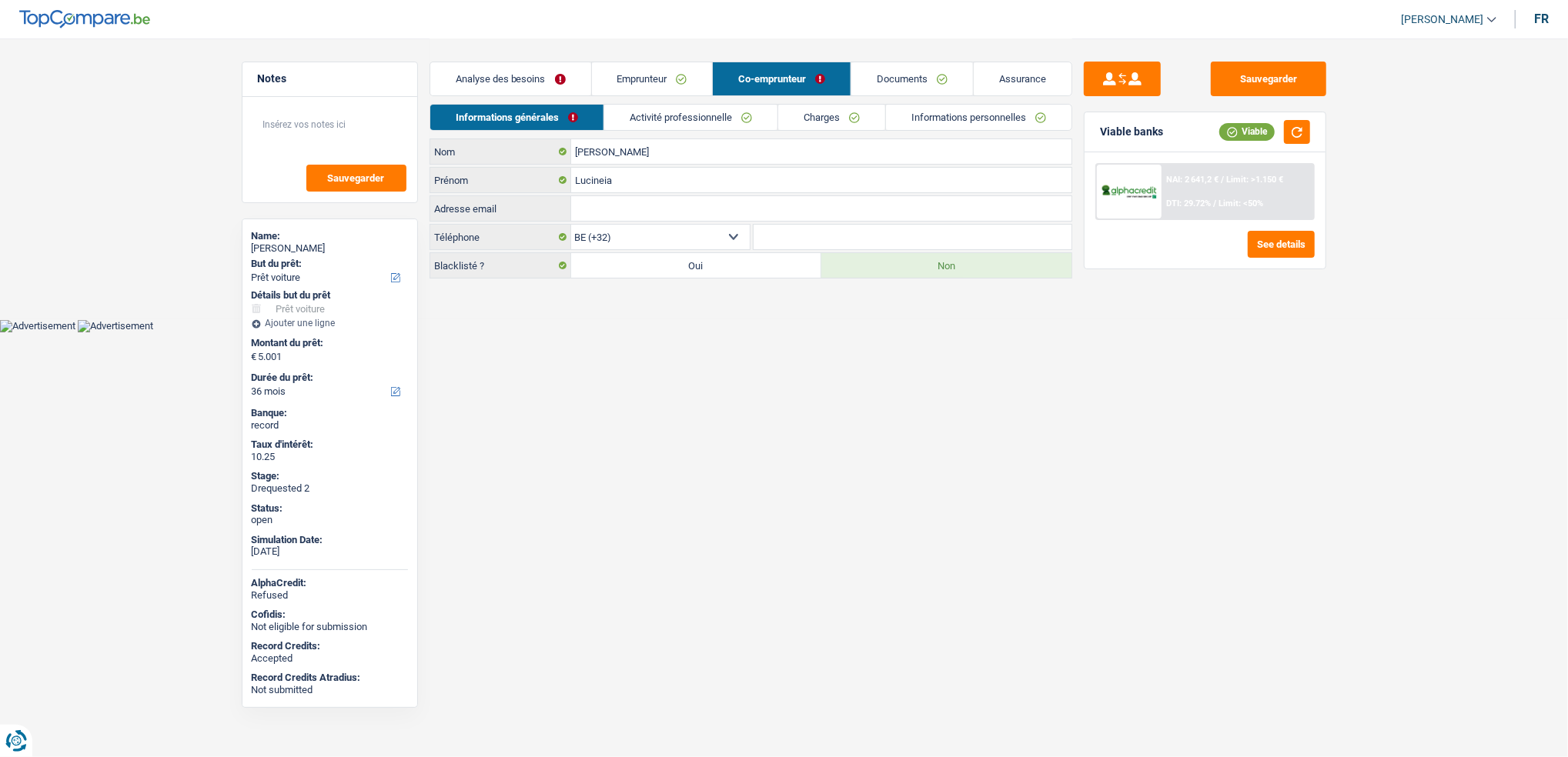
click at [732, 124] on link "Activité professionnelle" at bounding box center [691, 117] width 173 height 26
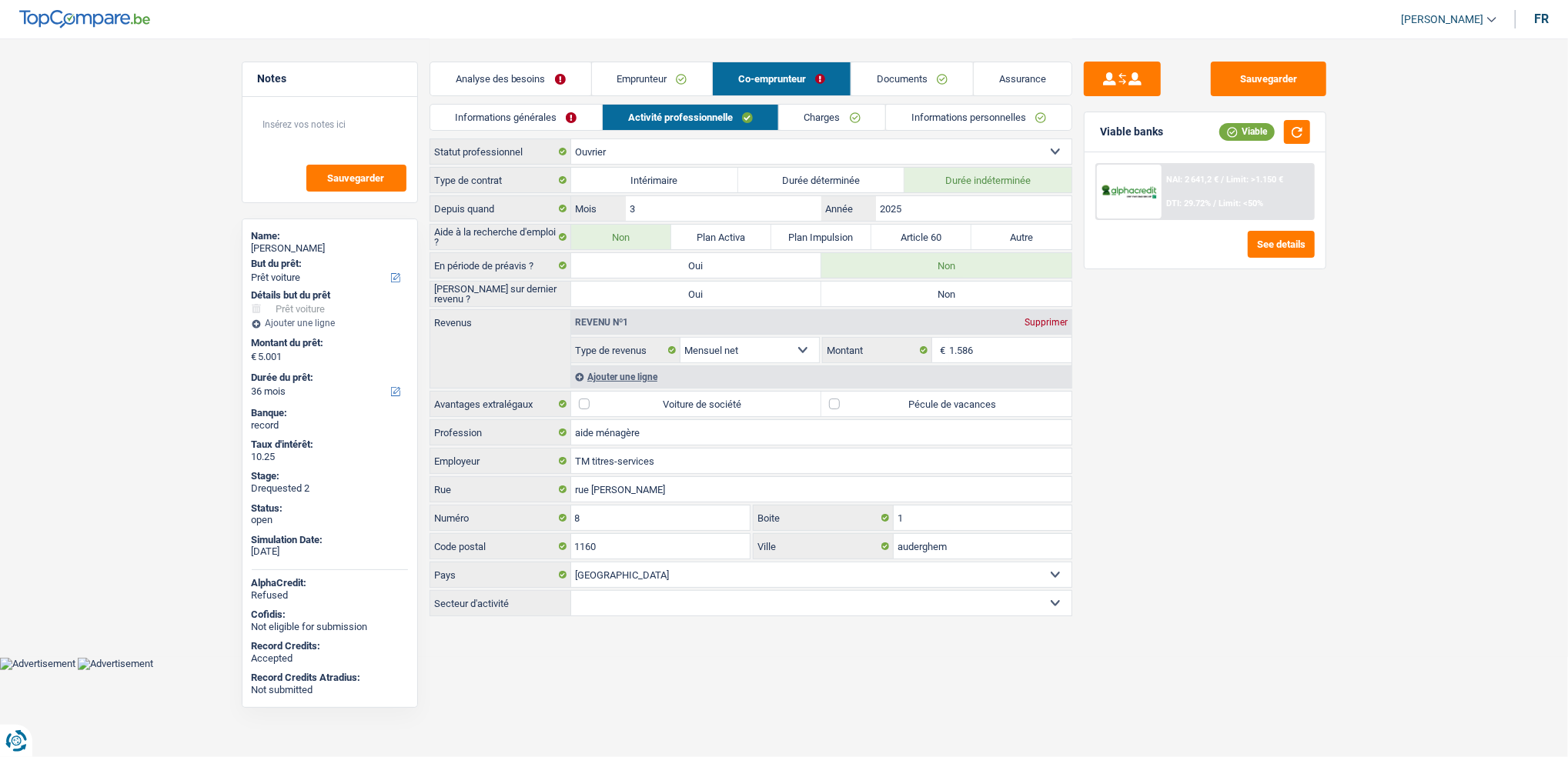
click at [671, 88] on link "Emprunteur" at bounding box center [652, 79] width 121 height 33
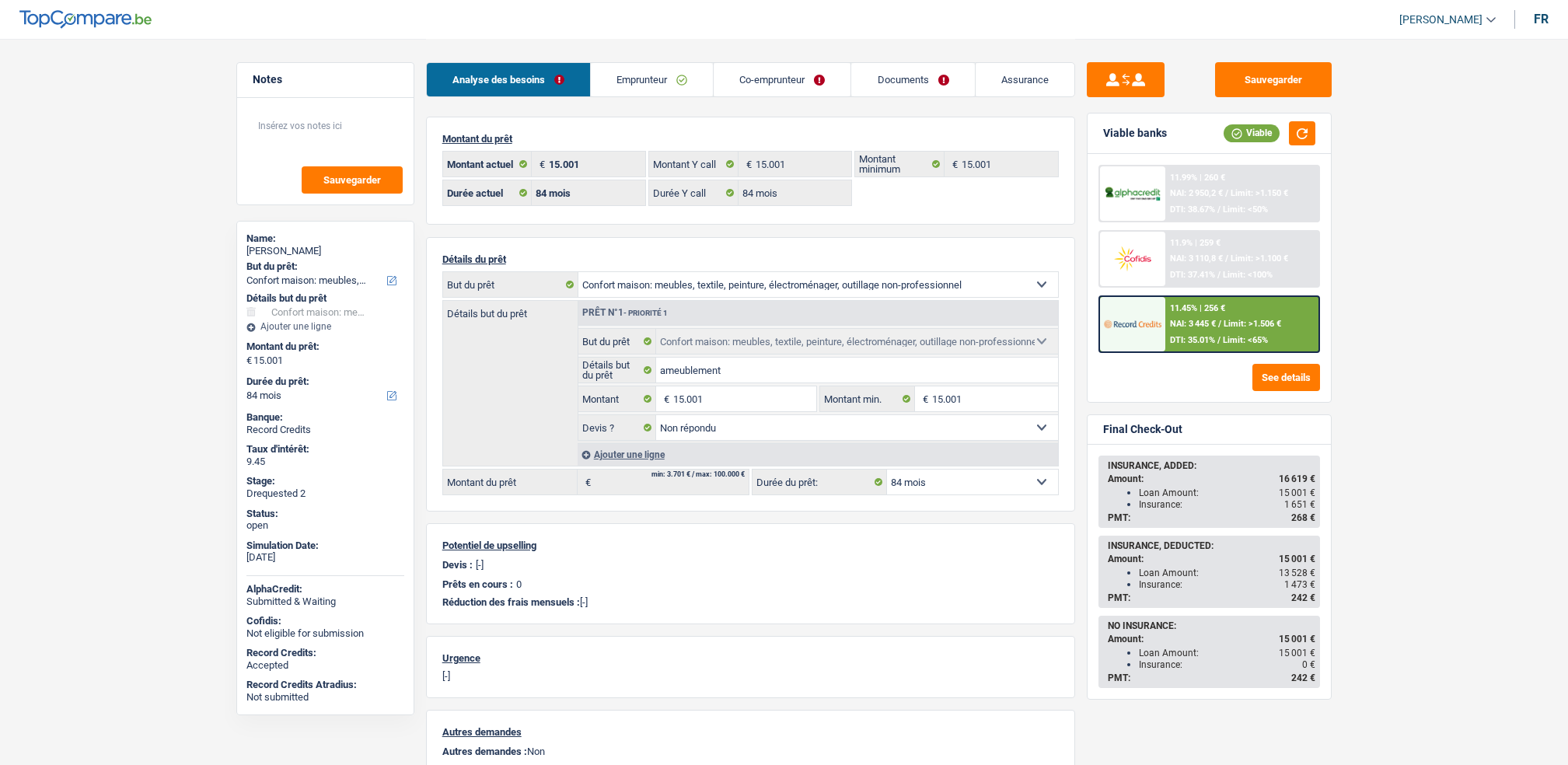
select select "household"
select select "84"
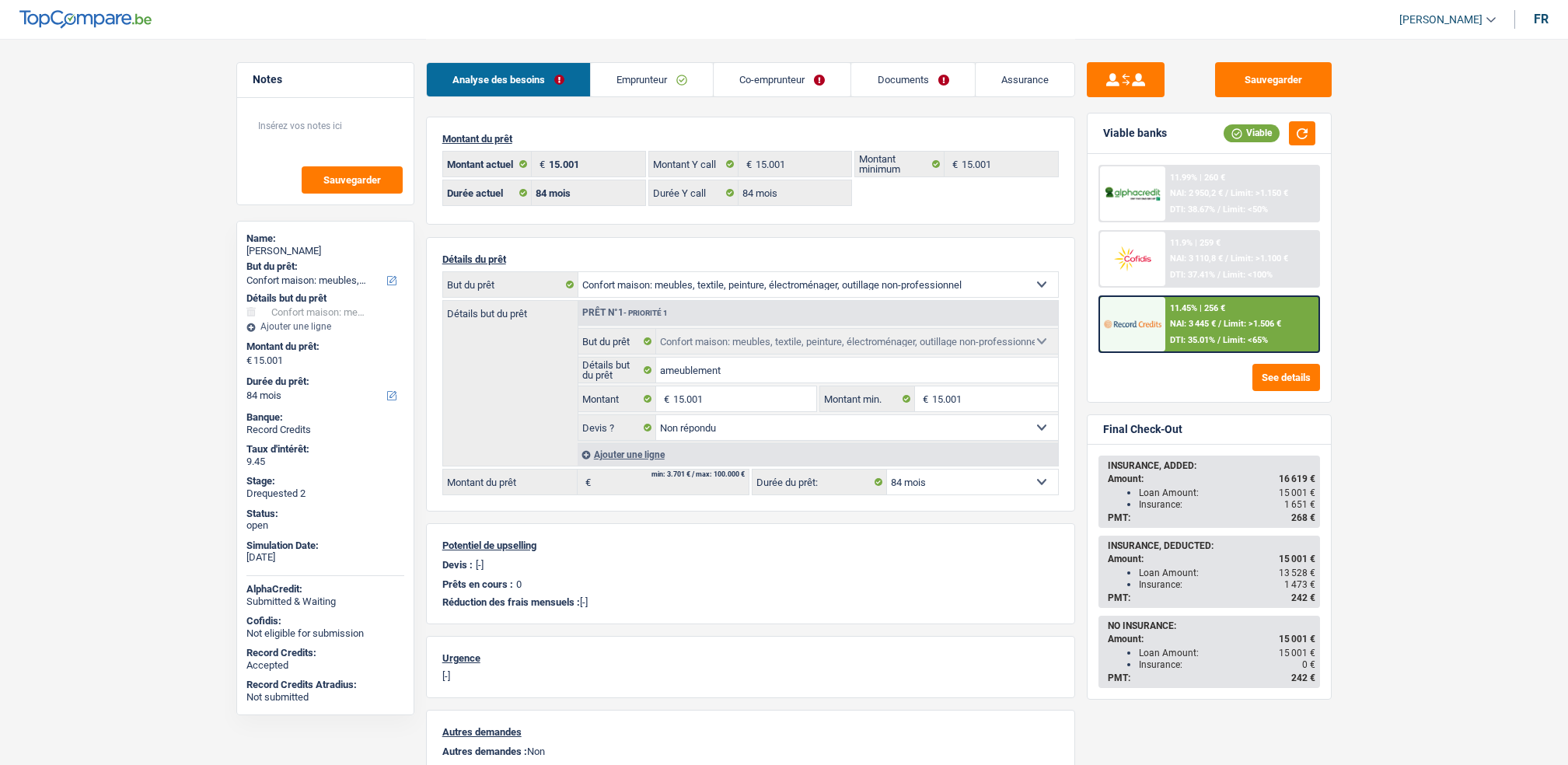
select select "household"
select select "not_answered"
select select "84"
